Goal: Complete application form

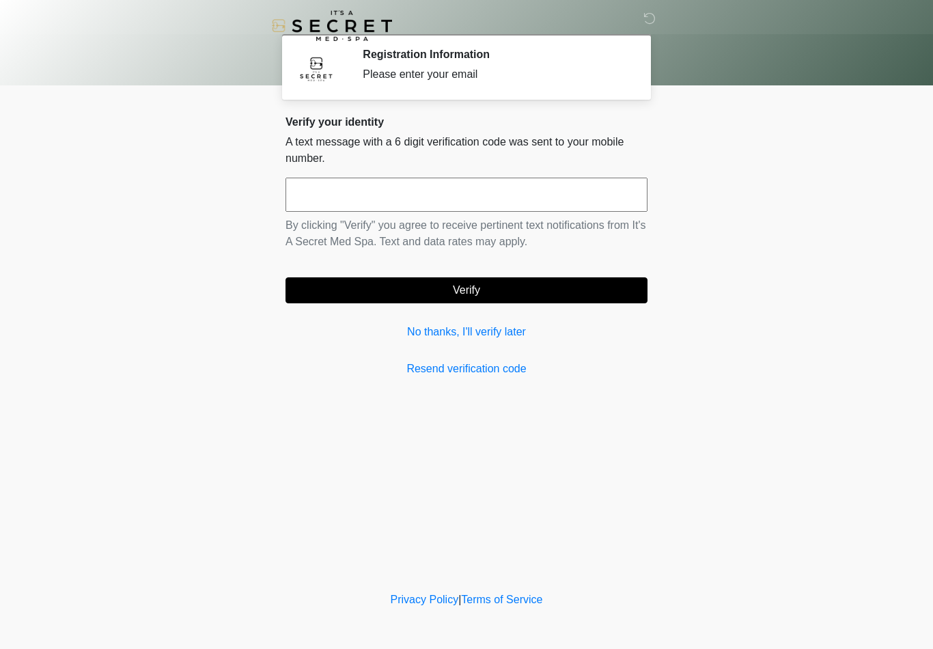
click at [354, 206] on input "text" at bounding box center [466, 195] width 362 height 34
click at [930, 471] on body "‎ ‎ Registration Information Please enter your email Please connect to Wi-Fi no…" at bounding box center [466, 324] width 933 height 649
click at [341, 200] on input "text" at bounding box center [466, 195] width 362 height 34
type input "******"
click at [428, 294] on button "Verify" at bounding box center [466, 290] width 362 height 26
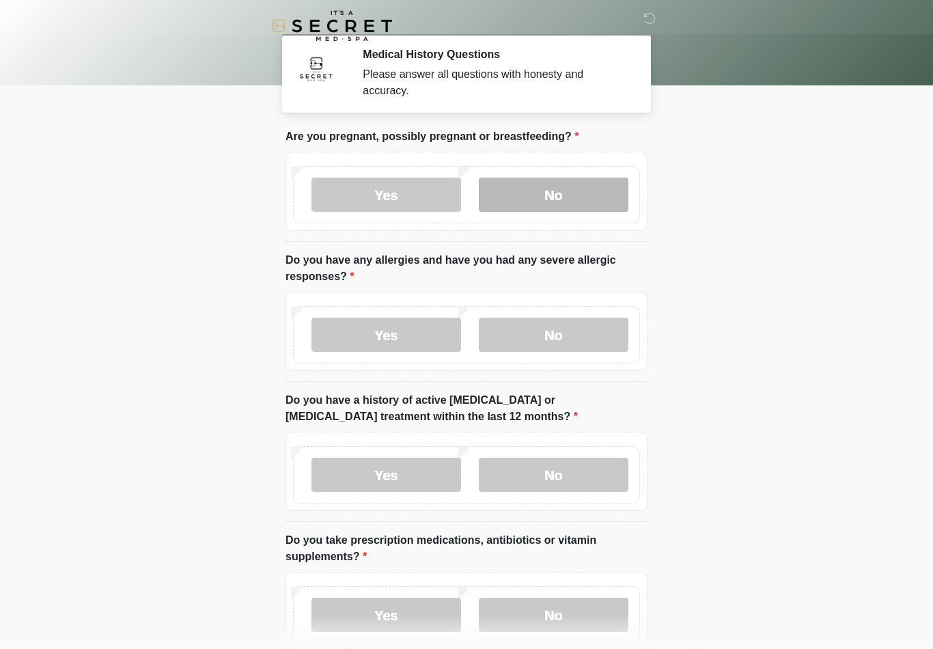
click at [562, 193] on label "No" at bounding box center [554, 195] width 150 height 34
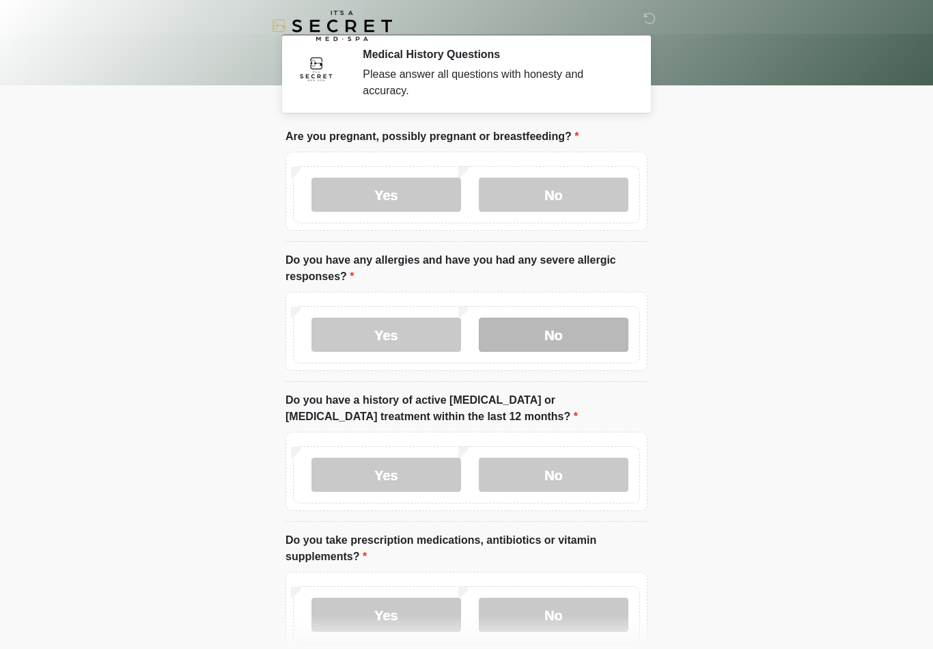
click at [566, 327] on label "No" at bounding box center [554, 335] width 150 height 34
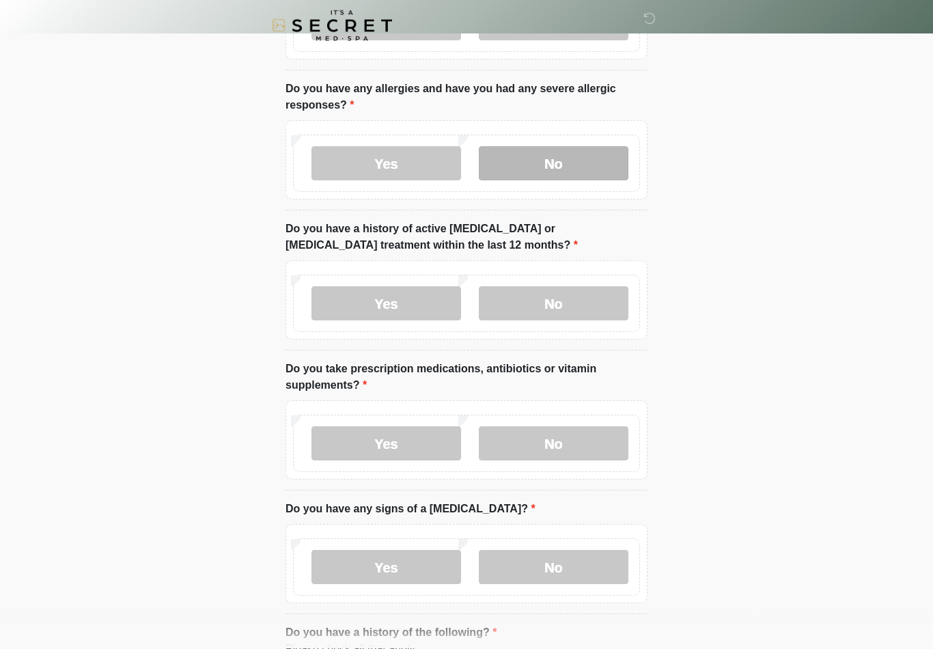
scroll to position [171, 0]
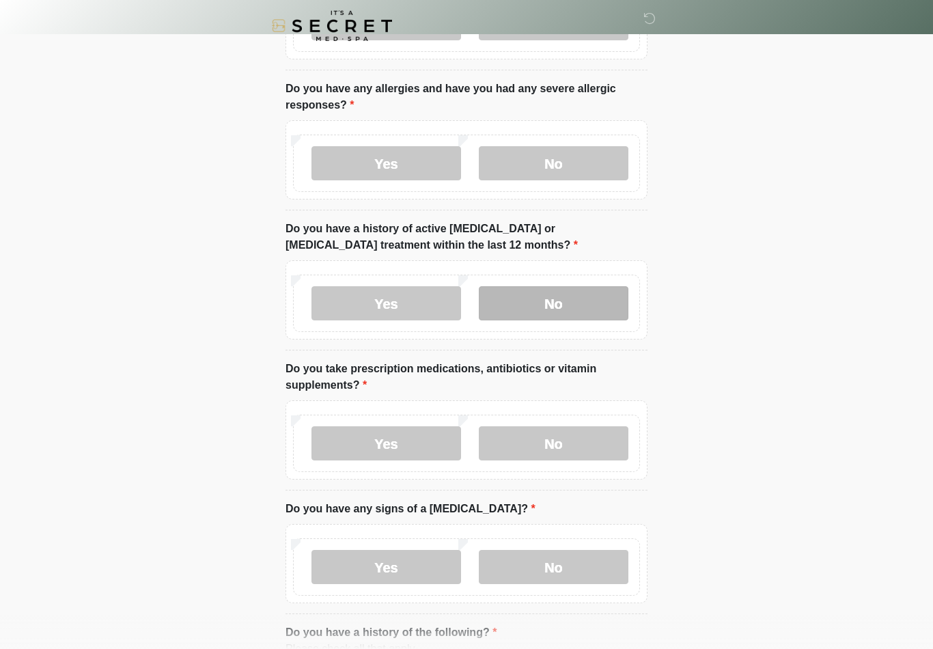
click at [576, 305] on label "No" at bounding box center [554, 303] width 150 height 34
click at [564, 426] on label "No" at bounding box center [554, 443] width 150 height 34
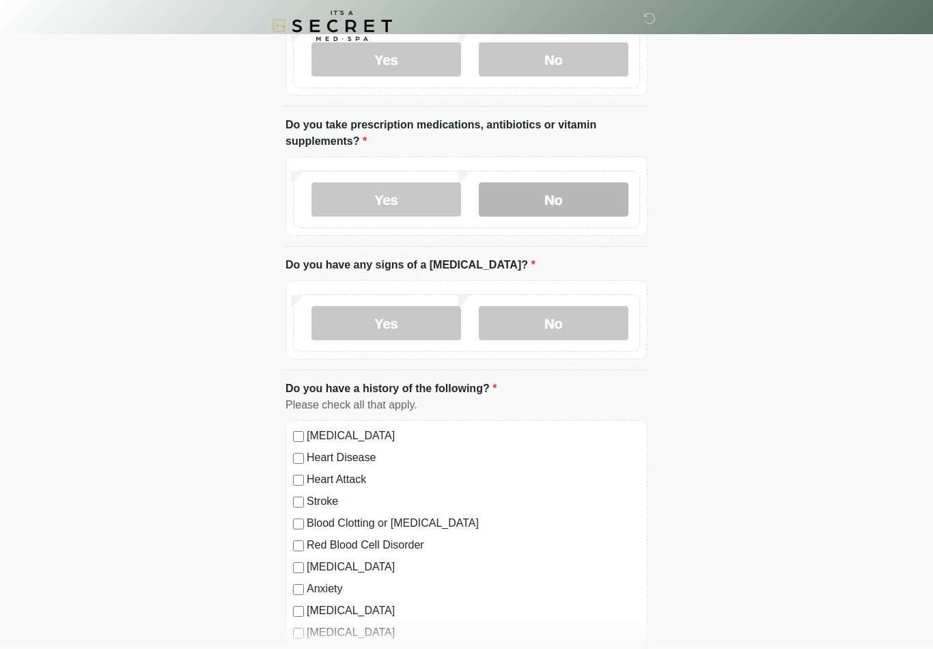
scroll to position [419, 0]
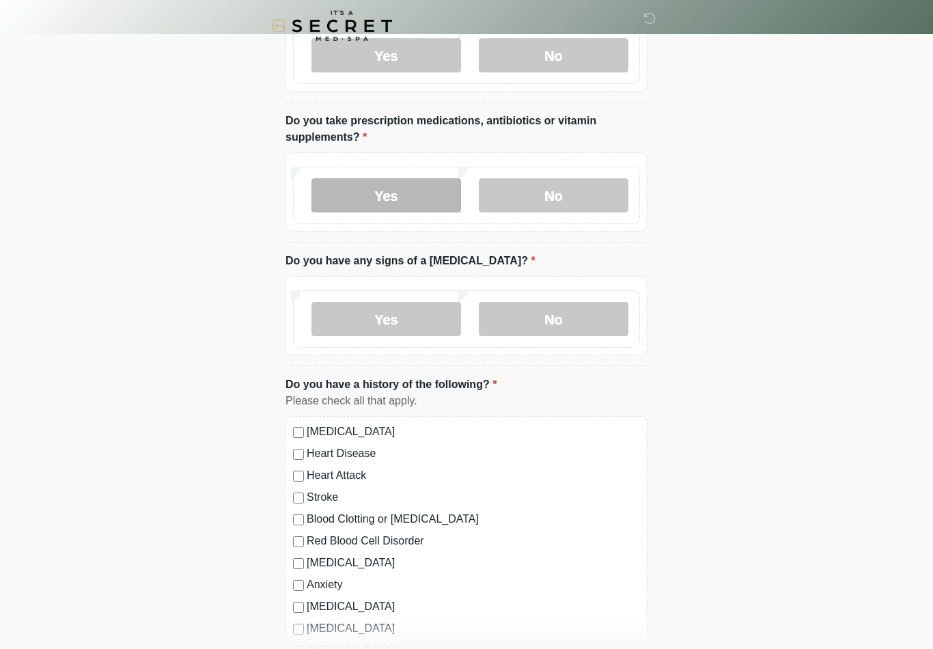
click at [391, 187] on label "Yes" at bounding box center [386, 195] width 150 height 34
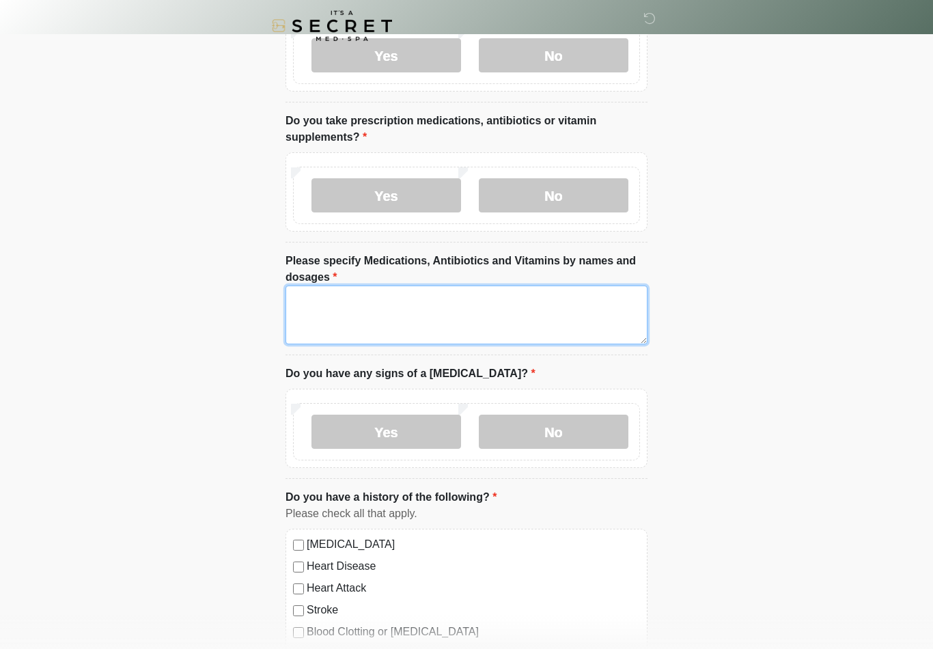
click at [424, 306] on textarea "Please specify Medications, Antibiotics and Vitamins by names and dosages" at bounding box center [466, 314] width 362 height 59
type textarea "*"
type textarea "**********"
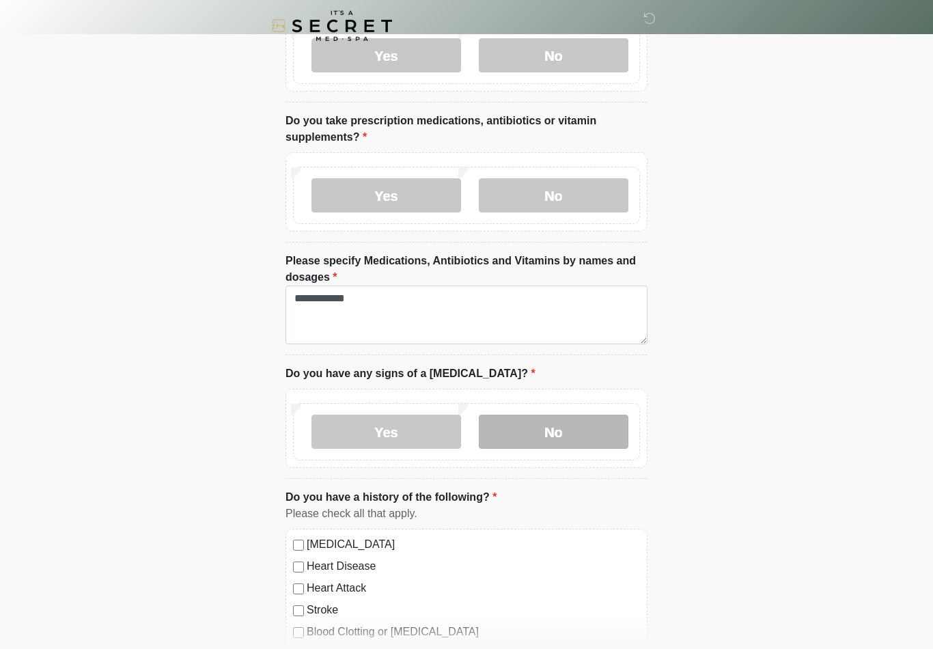
click at [609, 434] on label "No" at bounding box center [554, 432] width 150 height 34
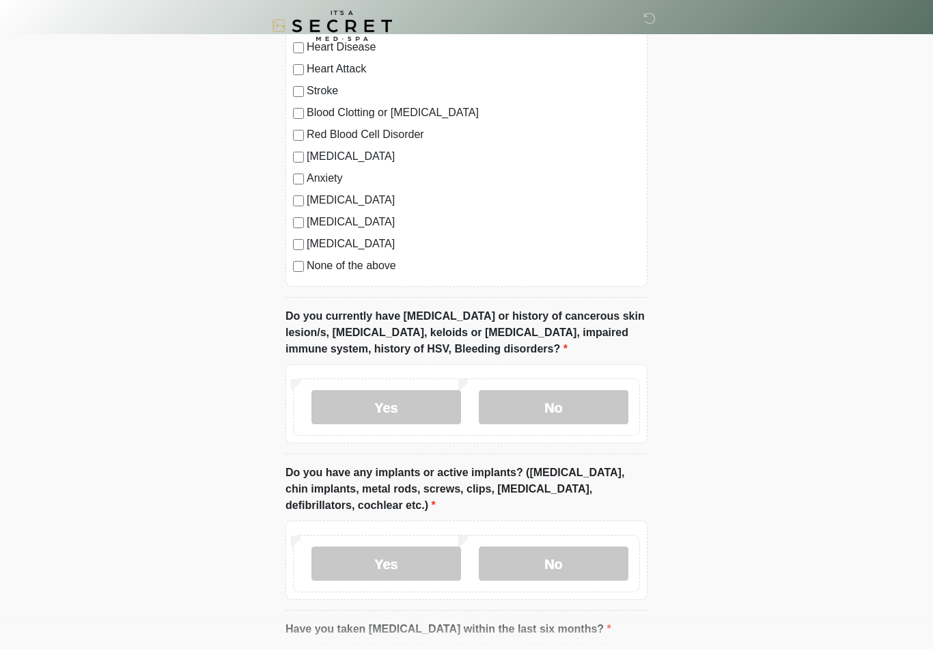
scroll to position [937, 0]
click at [577, 398] on label "No" at bounding box center [554, 408] width 150 height 34
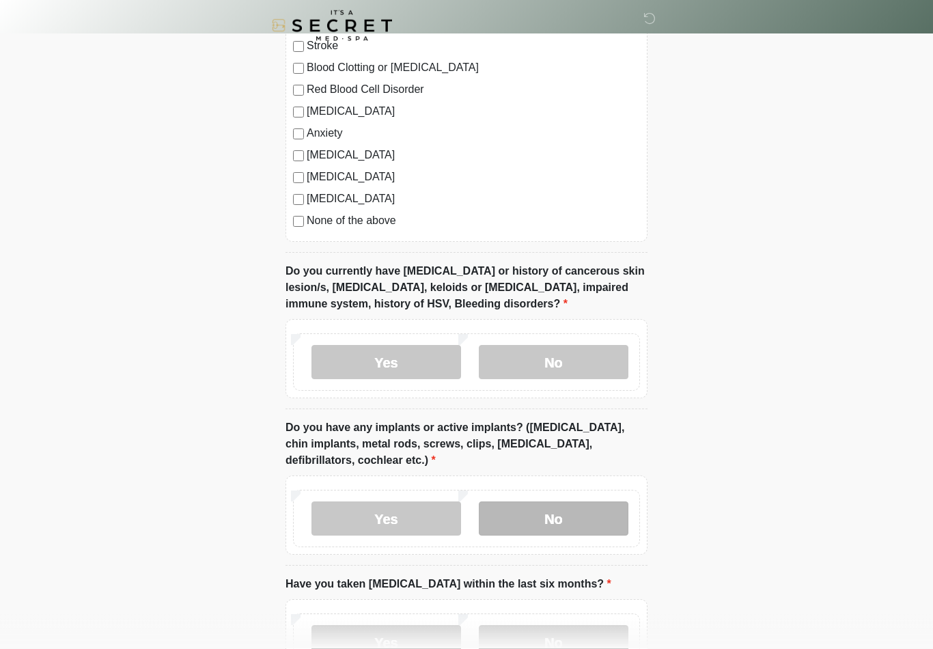
scroll to position [1110, 0]
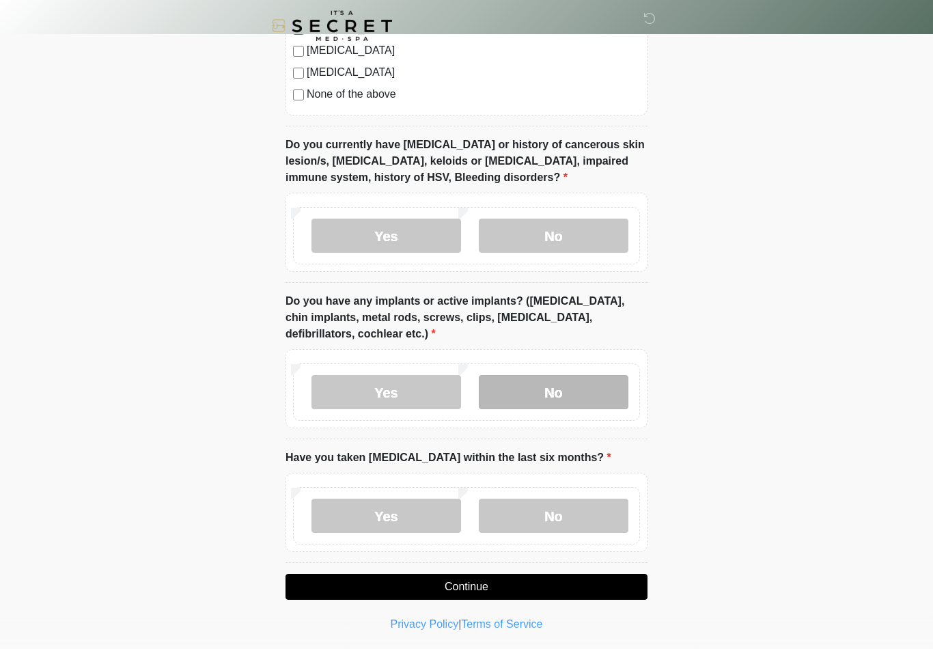
click at [590, 397] on label "No" at bounding box center [554, 392] width 150 height 34
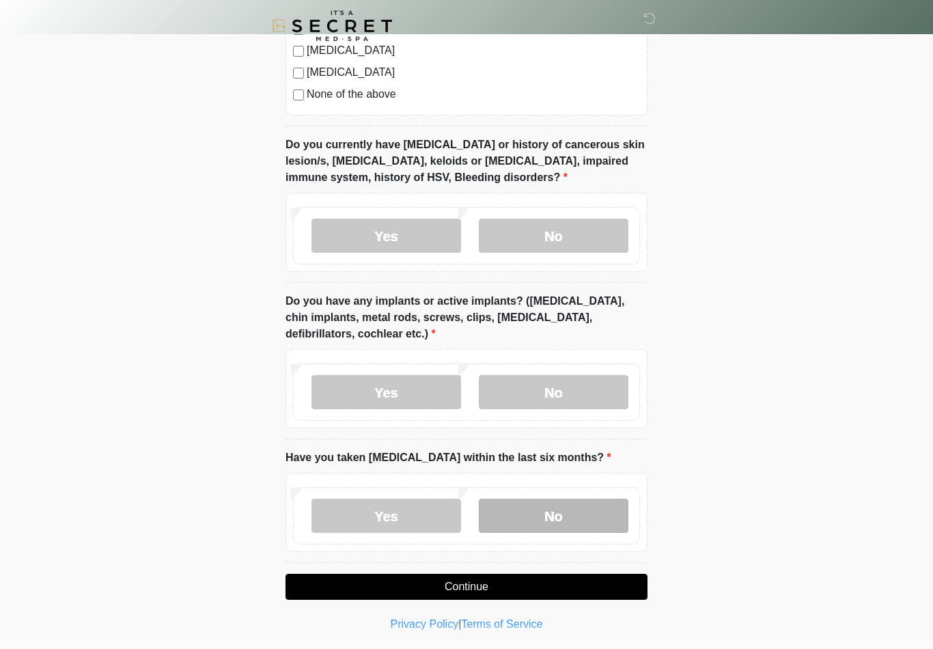
click at [564, 520] on label "No" at bounding box center [554, 516] width 150 height 34
click at [537, 589] on button "Continue" at bounding box center [466, 587] width 362 height 26
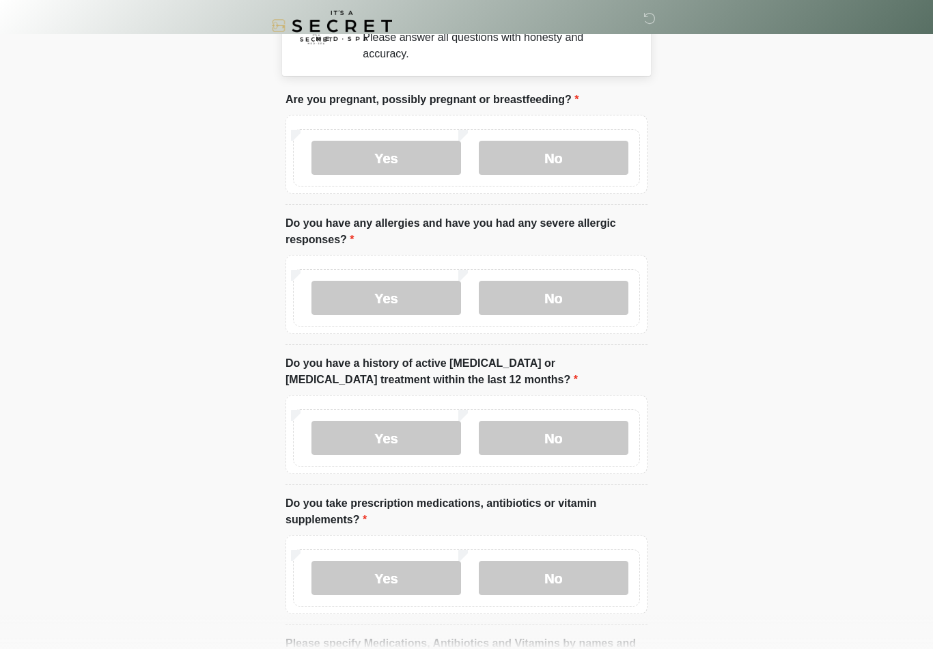
scroll to position [0, 0]
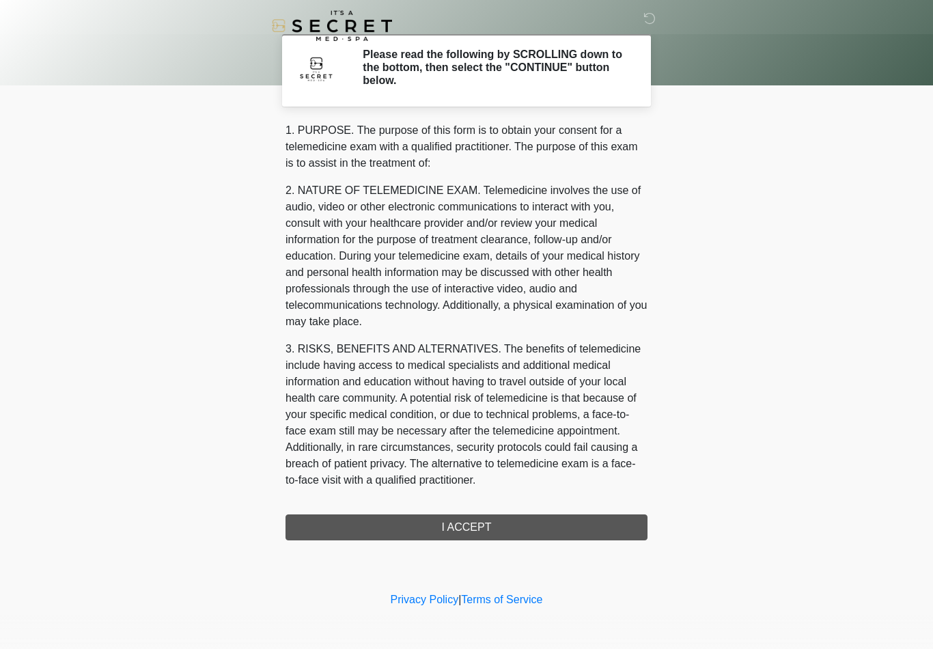
click at [458, 532] on div "1. PURPOSE. The purpose of this form is to obtain your consent for a telemedici…" at bounding box center [466, 331] width 362 height 418
click at [498, 529] on div "1. PURPOSE. The purpose of this form is to obtain your consent for a telemedici…" at bounding box center [466, 331] width 362 height 418
click at [474, 525] on div "1. PURPOSE. The purpose of this form is to obtain your consent for a telemedici…" at bounding box center [466, 331] width 362 height 418
click at [466, 520] on div "1. PURPOSE. The purpose of this form is to obtain your consent for a telemedici…" at bounding box center [466, 331] width 362 height 418
click at [462, 533] on div "1. PURPOSE. The purpose of this form is to obtain your consent for a telemedici…" at bounding box center [466, 331] width 362 height 418
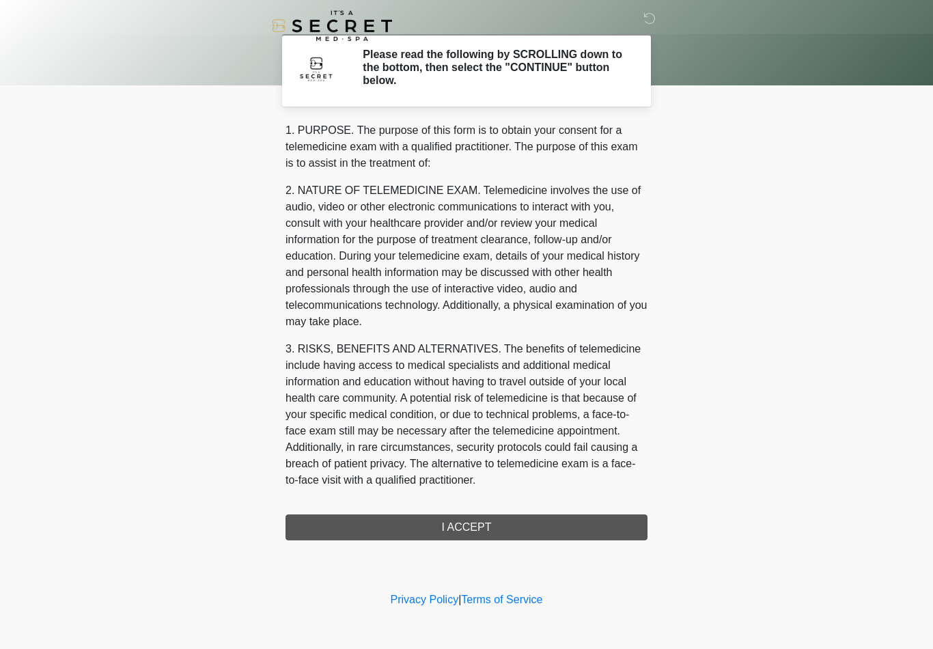
click at [489, 526] on div "1. PURPOSE. The purpose of this form is to obtain your consent for a telemedici…" at bounding box center [466, 331] width 362 height 418
click at [475, 514] on div "1. PURPOSE. The purpose of this form is to obtain your consent for a telemedici…" at bounding box center [466, 331] width 362 height 418
click at [498, 521] on div "1. PURPOSE. The purpose of this form is to obtain your consent for a telemedici…" at bounding box center [466, 331] width 362 height 418
click at [530, 533] on div "1. PURPOSE. The purpose of this form is to obtain your consent for a telemedici…" at bounding box center [466, 331] width 362 height 418
click at [496, 526] on div "1. PURPOSE. The purpose of this form is to obtain your consent for a telemedici…" at bounding box center [466, 331] width 362 height 418
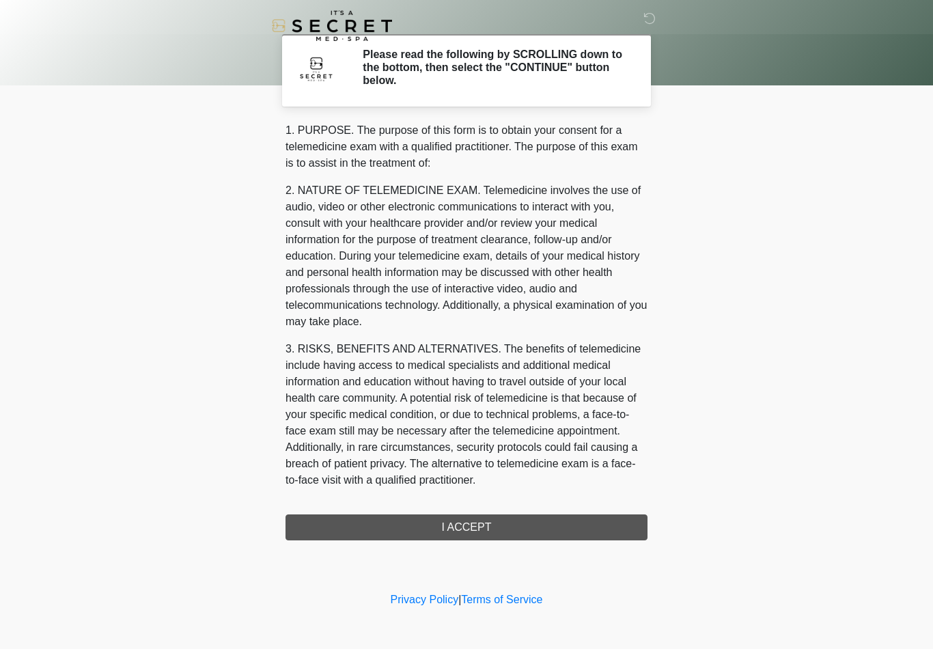
click at [493, 525] on div "1. PURPOSE. The purpose of this form is to obtain your consent for a telemedici…" at bounding box center [466, 331] width 362 height 418
click at [656, 22] on icon at bounding box center [649, 18] width 12 height 12
